Goal: Information Seeking & Learning: Learn about a topic

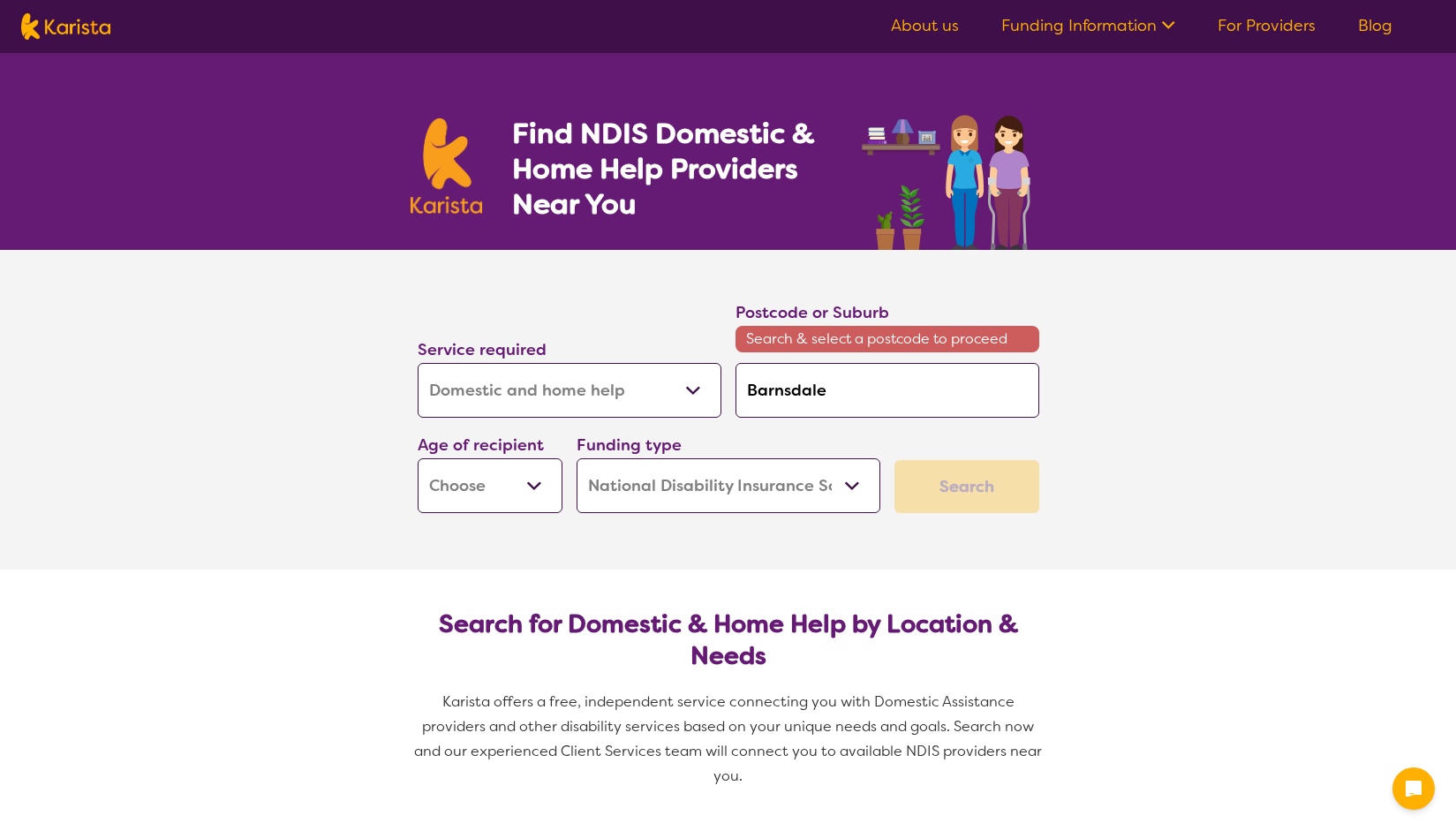
select select "Domestic and home help"
select select "NDIS"
select select "Domestic and home help"
select select "NDIS"
click at [592, 387] on select "Allied Health Assistant Assessment ([MEDICAL_DATA] or [MEDICAL_DATA]) Behaviour…" at bounding box center [569, 390] width 304 height 55
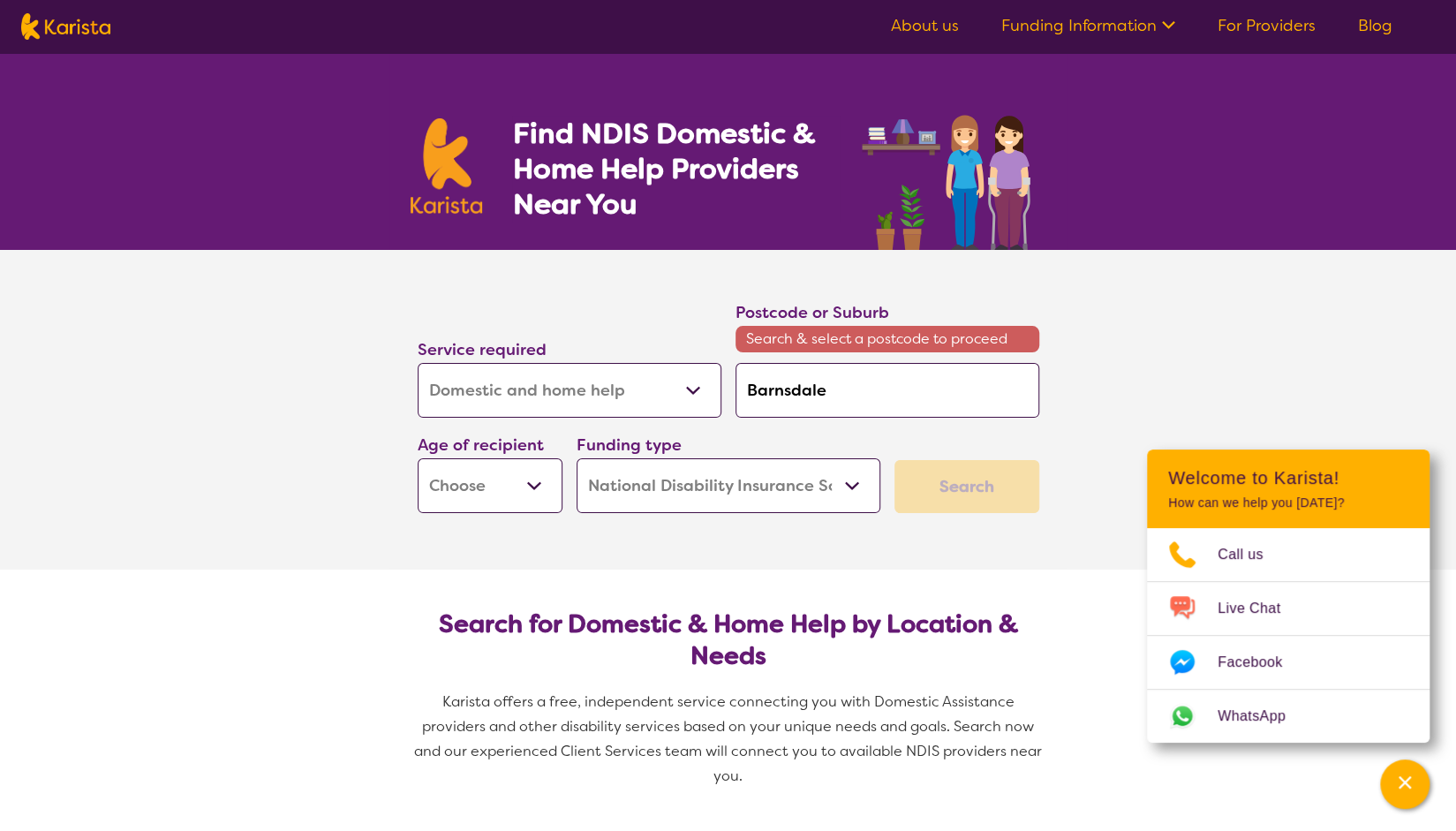
click at [417, 363] on select "Allied Health Assistant Assessment ([MEDICAL_DATA] or [MEDICAL_DATA]) Behaviour…" at bounding box center [569, 390] width 304 height 55
click at [503, 472] on select "Early Childhood - 0 to 9 Child - 10 to 11 Adolescent - 12 to 17 Adult - 18 to 6…" at bounding box center [490, 486] width 145 height 55
select select "AD"
click at [417, 459] on select "Early Childhood - 0 to 9 Child - 10 to 11 Adolescent - 12 to 17 Adult - 18 to 6…" at bounding box center [490, 486] width 145 height 55
select select "AD"
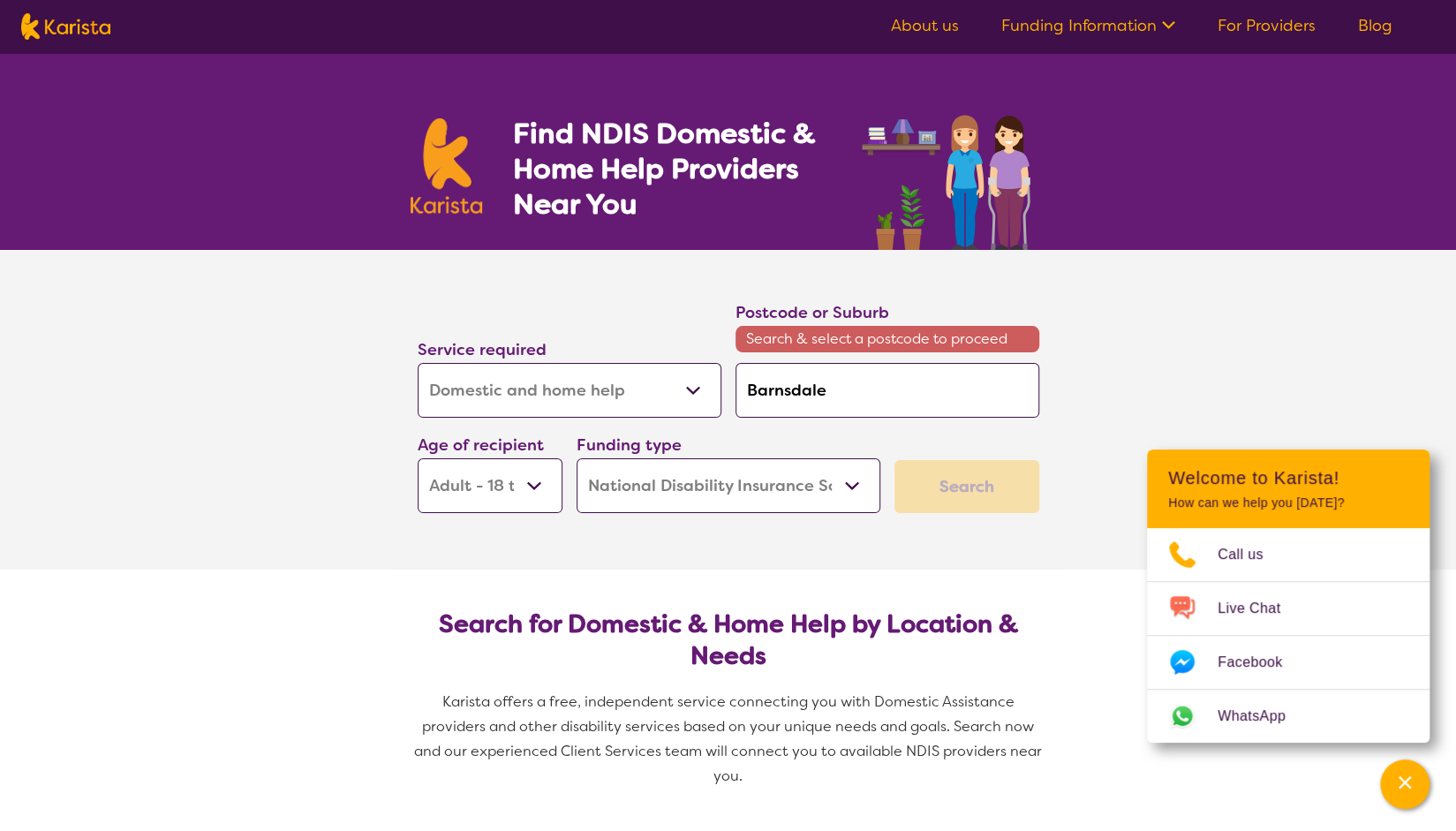
click at [681, 479] on select "Home Care Package (HCP) National Disability Insurance Scheme (NDIS) I don't know" at bounding box center [728, 486] width 304 height 55
click at [1058, 517] on section "Service required Allied Health Assistant Assessment ([MEDICAL_DATA] or [MEDICAL…" at bounding box center [728, 385] width 679 height 271
click at [1009, 490] on div "Search" at bounding box center [967, 487] width 145 height 53
click at [862, 387] on input "Barnsdale" at bounding box center [887, 390] width 304 height 55
type input "Barnsdal"
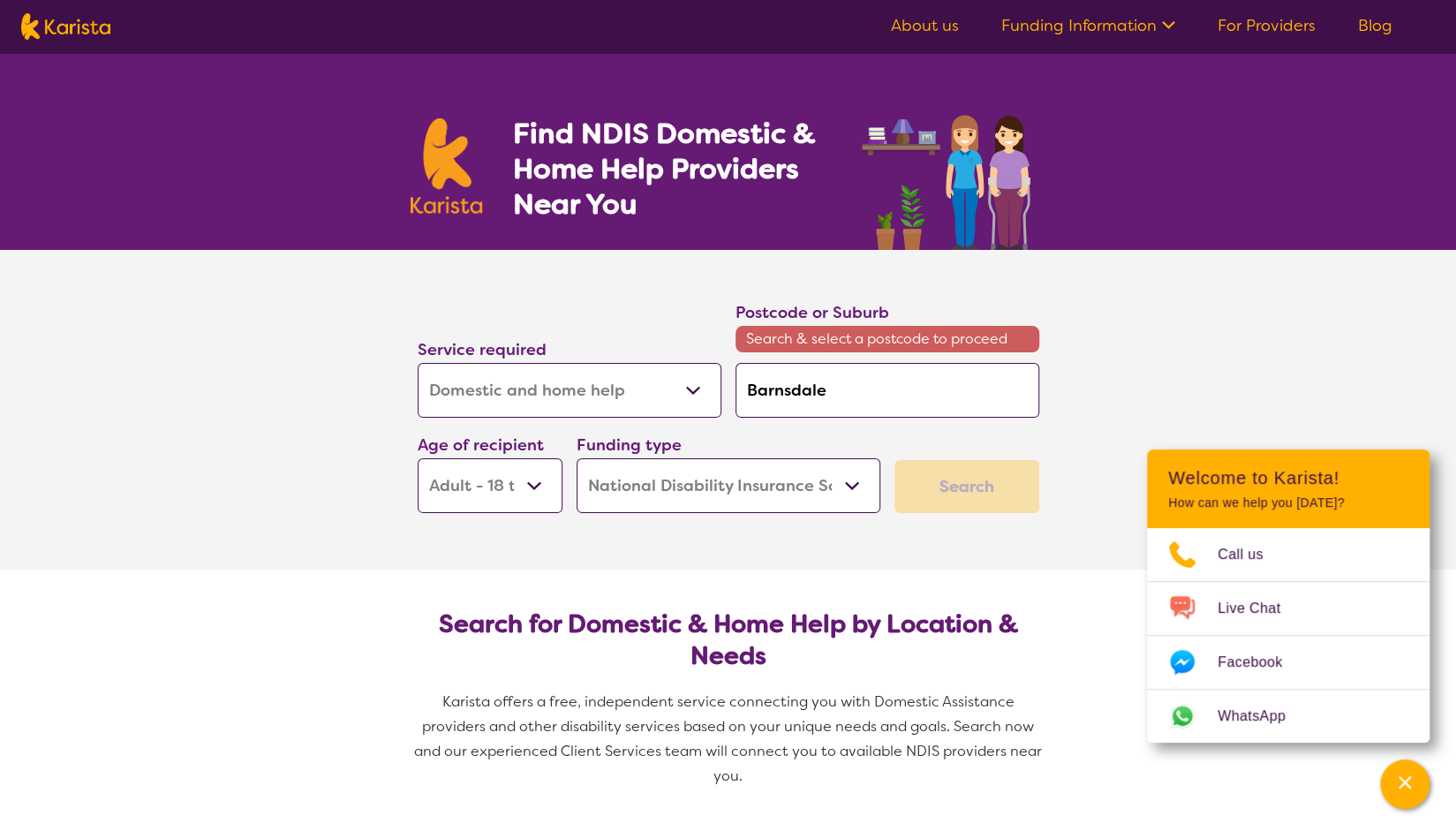
type input "Barnsdal"
type input "Barnsda"
type input "Barnsd"
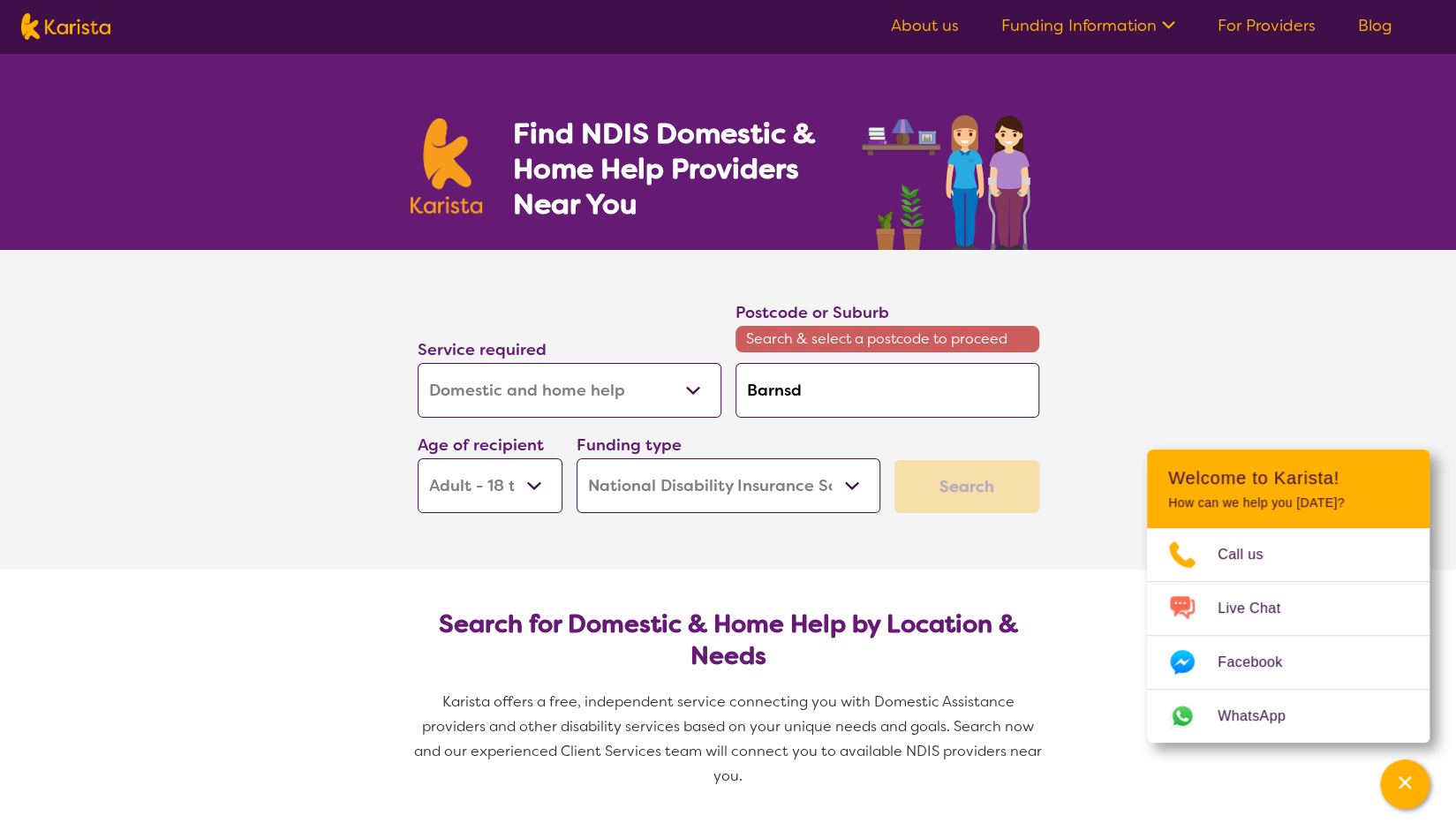
type input "Barns"
type input "Barnsd"
drag, startPoint x: 816, startPoint y: 388, endPoint x: 687, endPoint y: 397, distance: 129.3
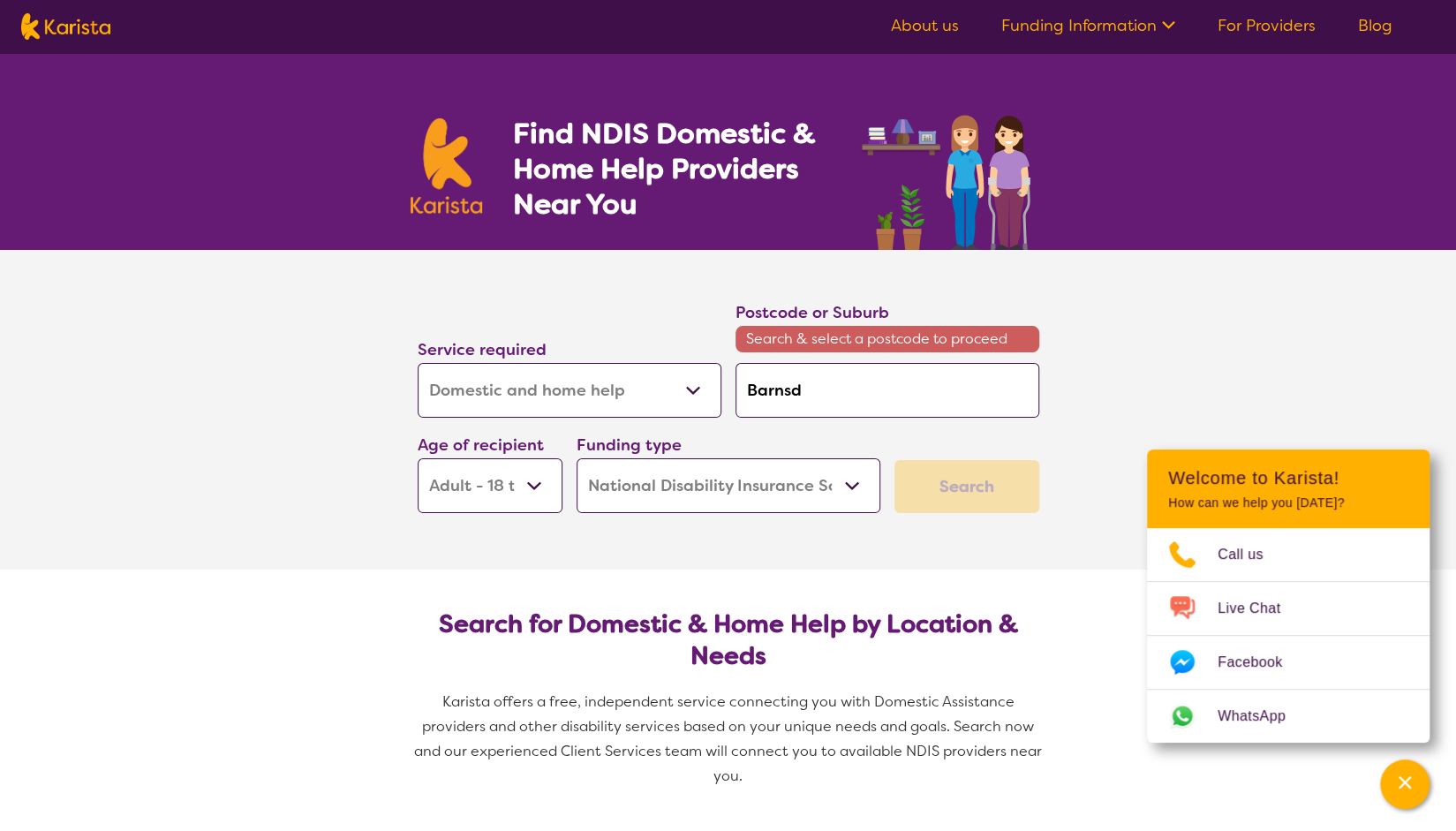
click at [687, 397] on div "Service required Allied Health Assistant Assessment ([MEDICAL_DATA] or [MEDICAL…" at bounding box center [728, 406] width 636 height 227
paste input "irnsdale"
type input "[GEOGRAPHIC_DATA]"
drag, startPoint x: 898, startPoint y: 392, endPoint x: 616, endPoint y: 427, distance: 284.2
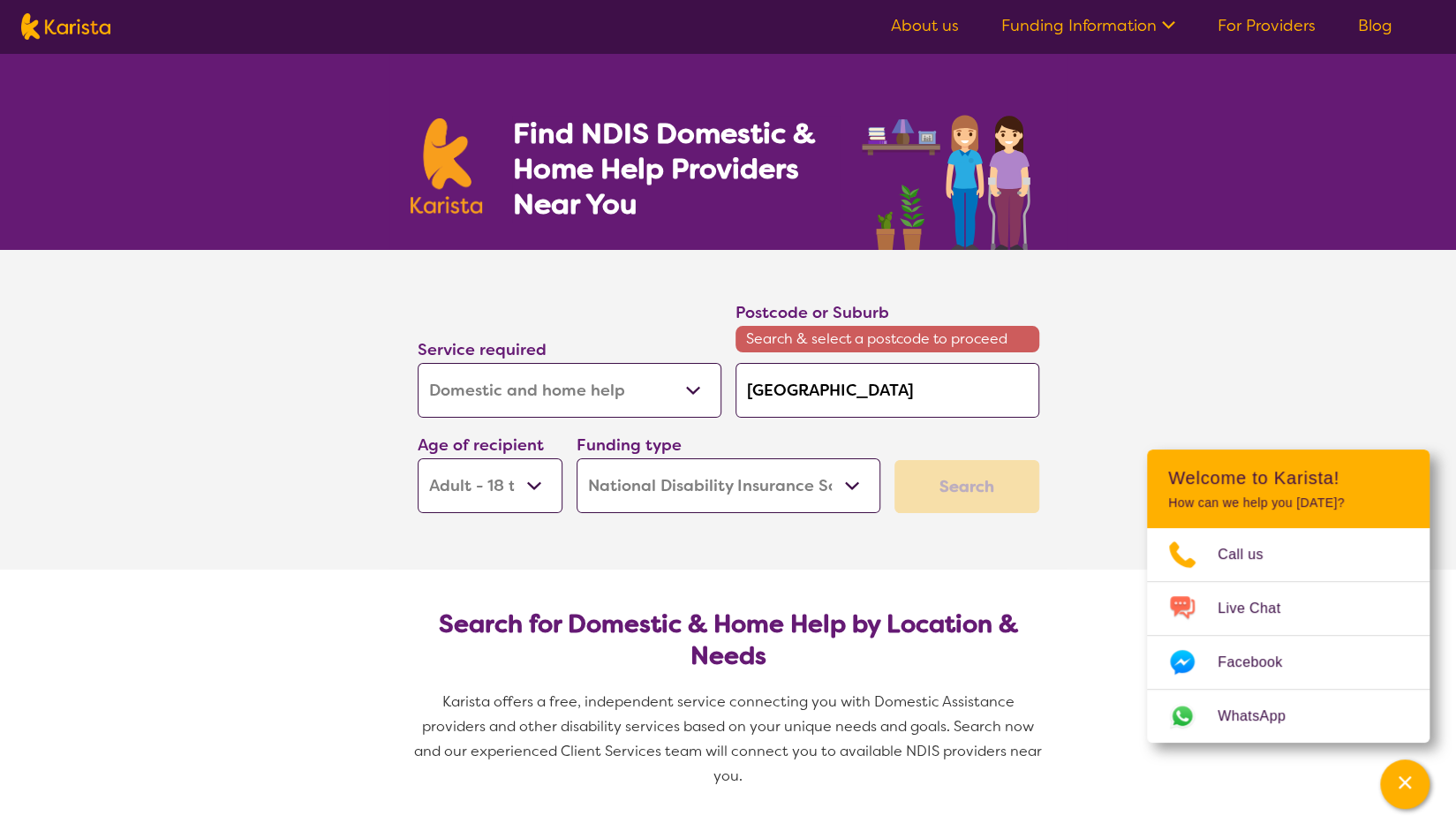
click at [616, 427] on div "Service required Allied Health Assistant Assessment ([MEDICAL_DATA] or [MEDICAL…" at bounding box center [728, 406] width 636 height 227
paste input "3875"
type input "3875"
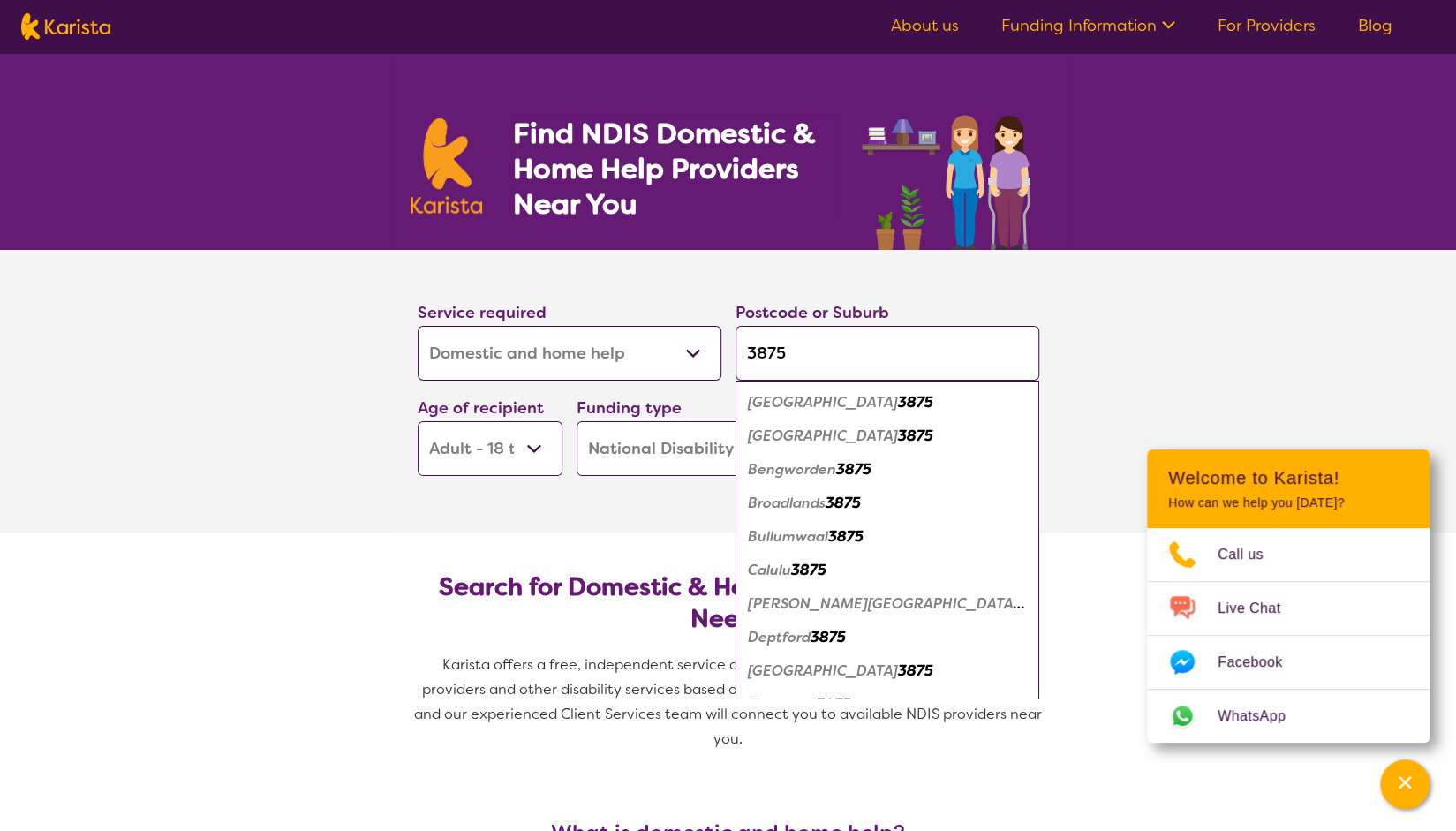
type input "3875"
click at [866, 393] on div "Bairnsdale 3875" at bounding box center [887, 403] width 286 height 34
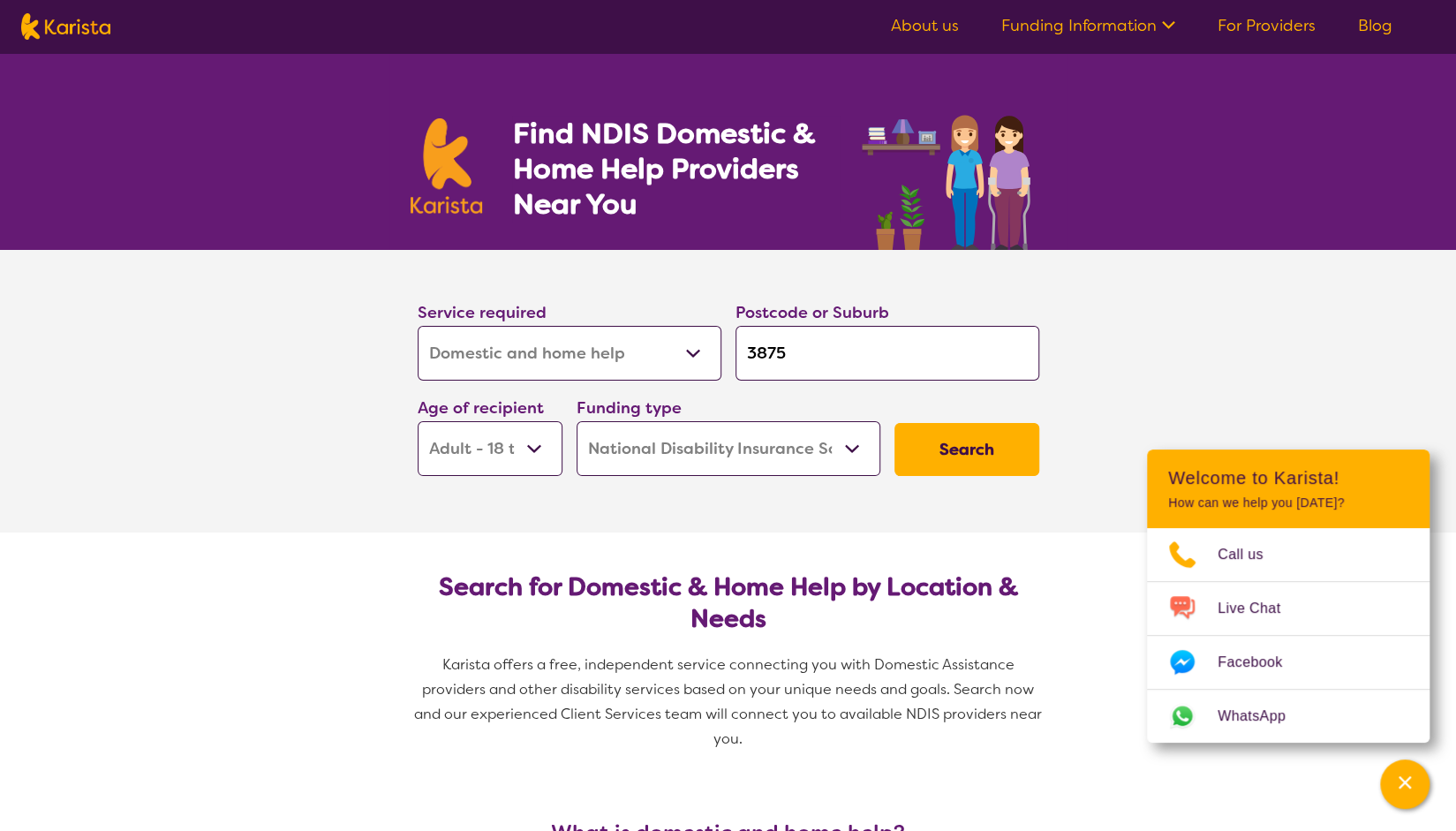
click at [980, 447] on button "Search" at bounding box center [967, 449] width 145 height 53
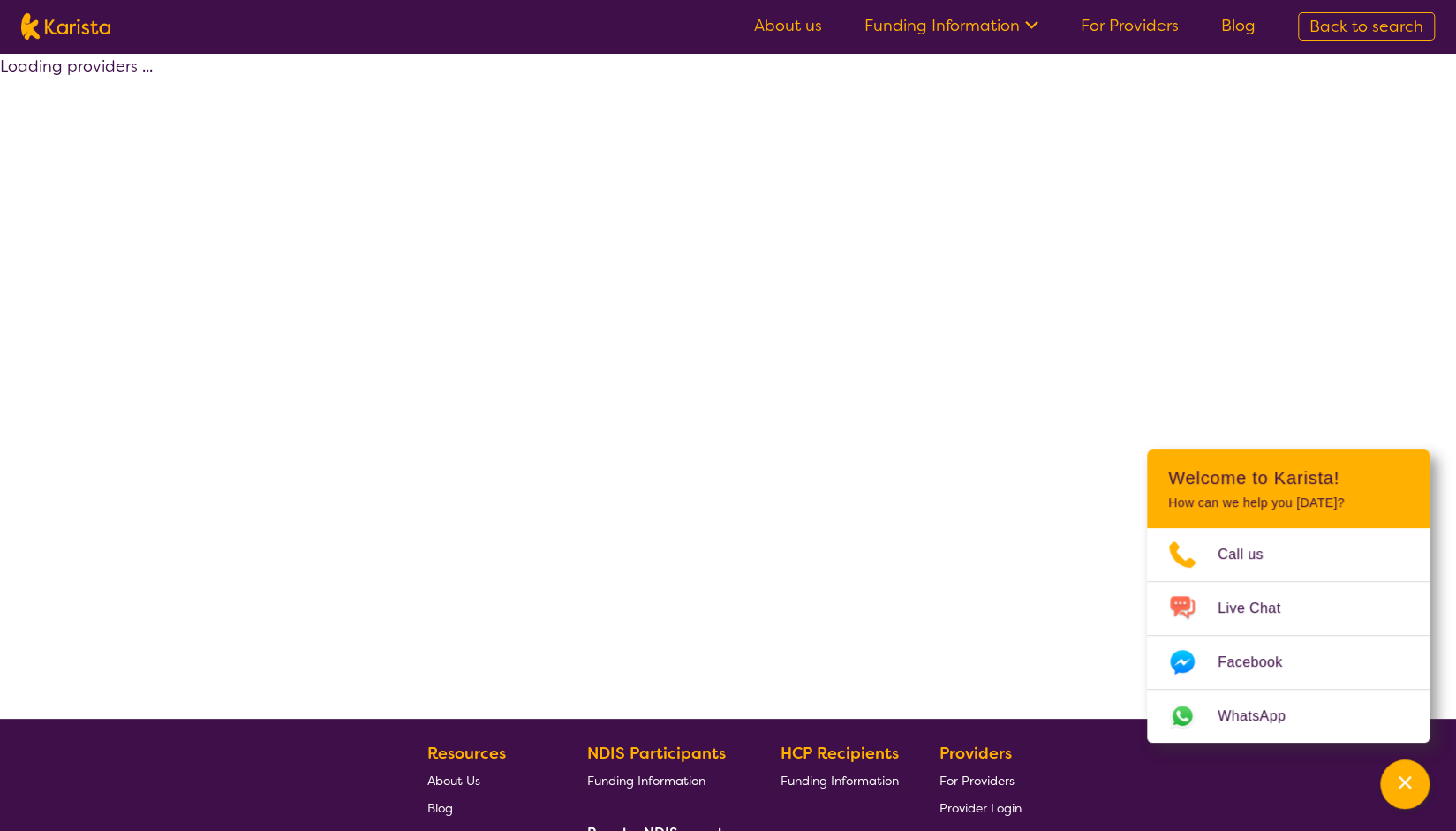
select select "NDIS"
select select "Domestic and home help"
select select "AD"
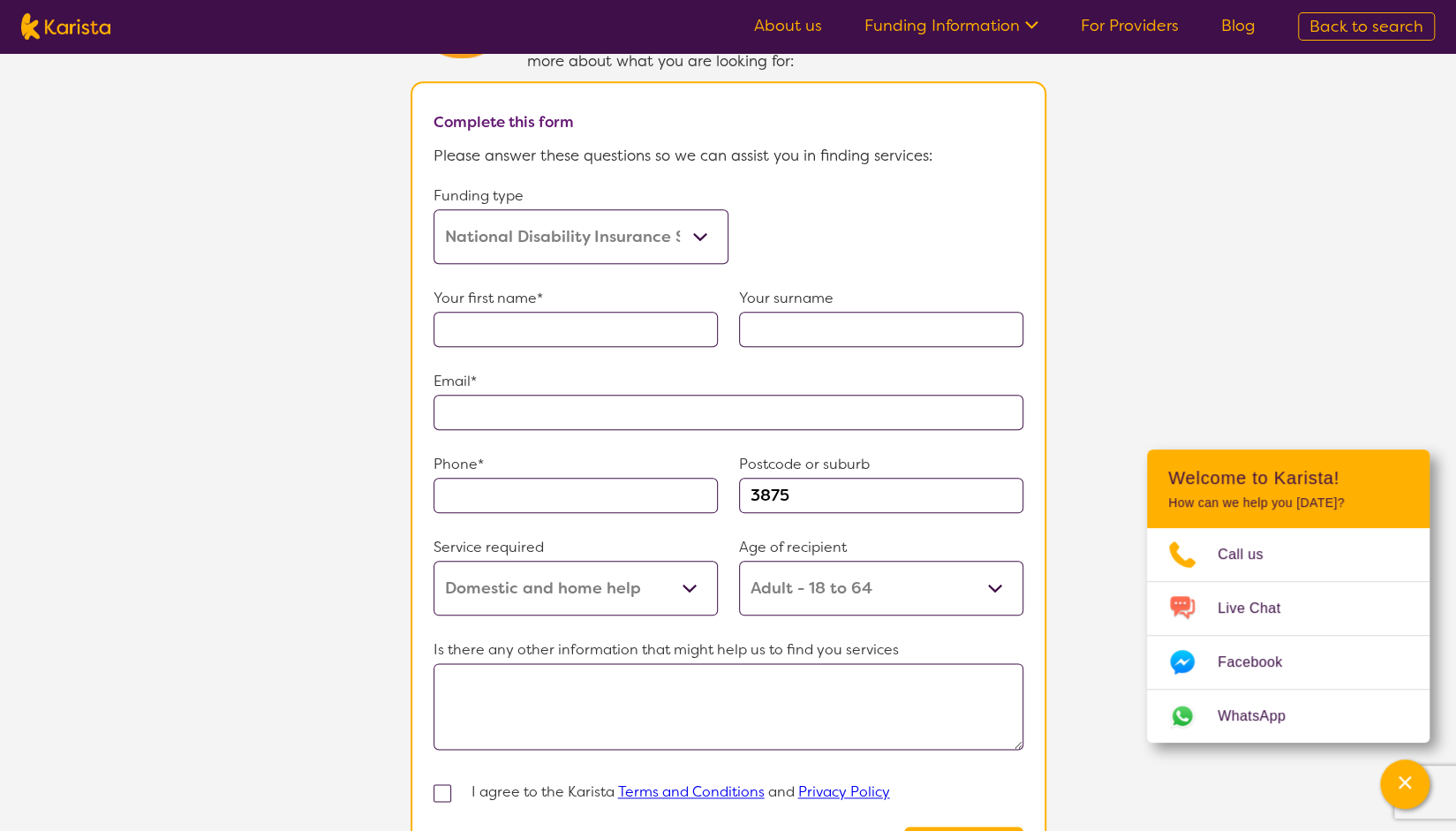
scroll to position [1060, 0]
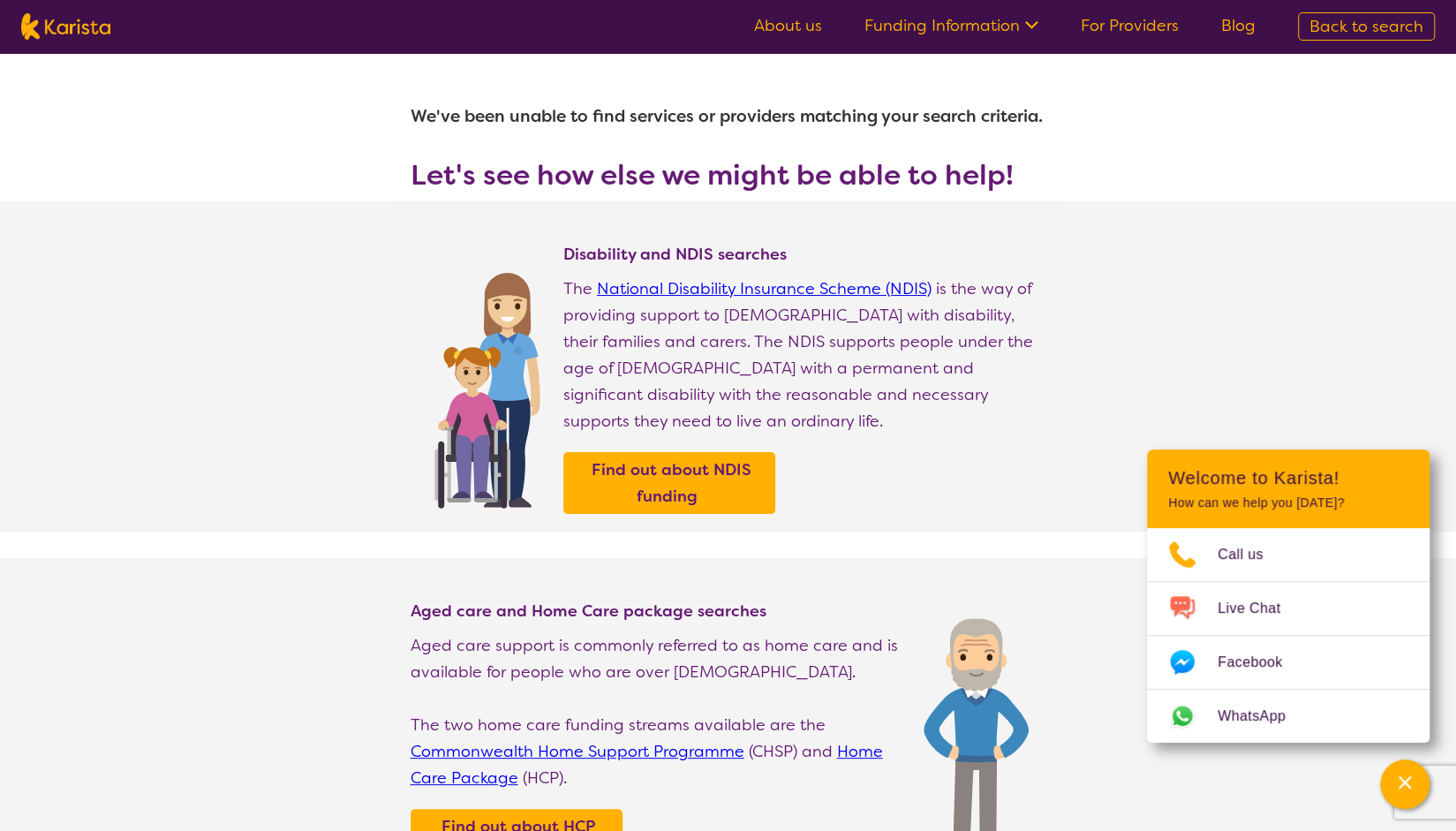
select select "Domestic and home help"
select select "AD"
select select "NDIS"
select select "Domestic and home help"
select select "AD"
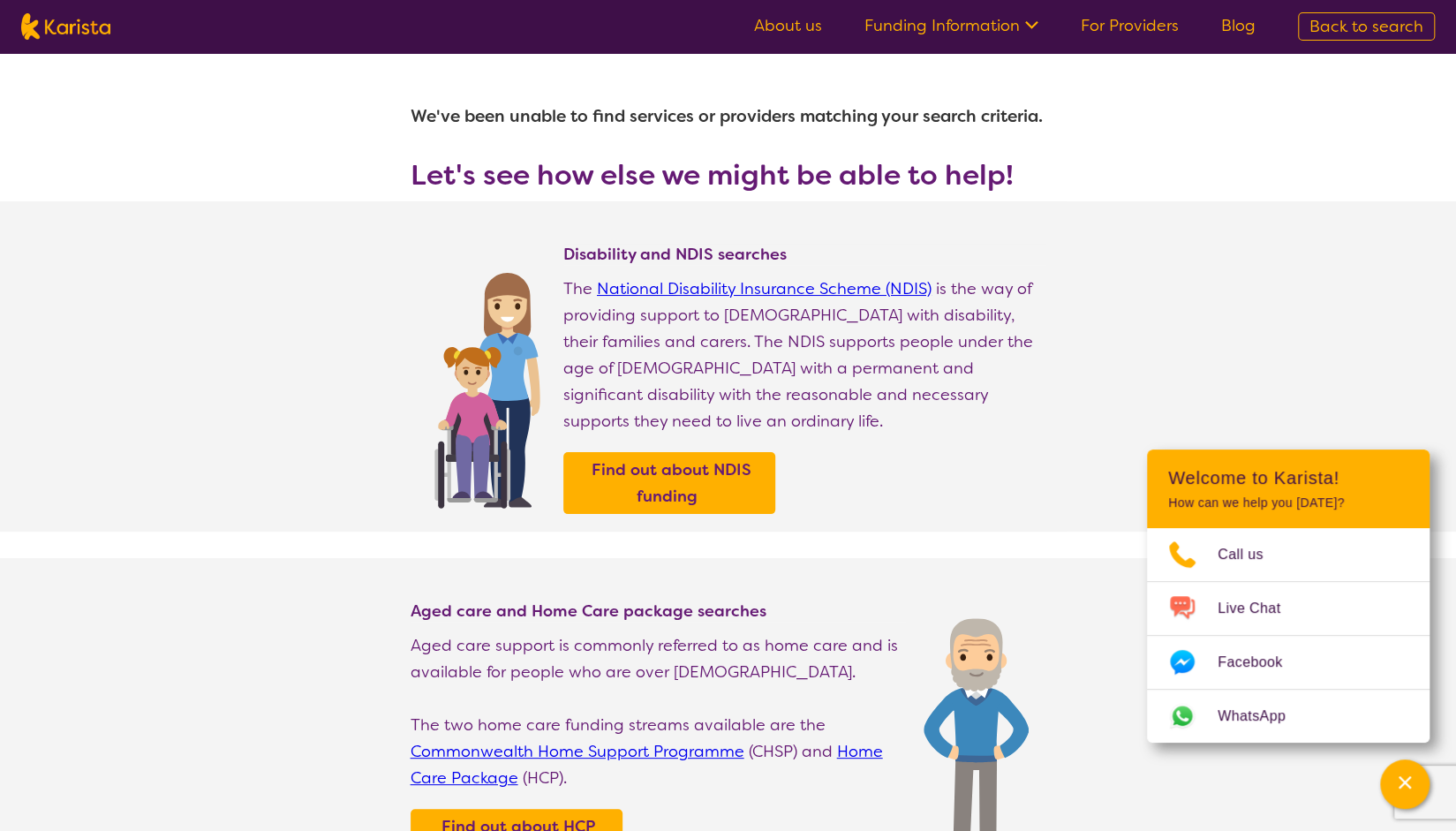
select select "NDIS"
